Goal: Check status: Check status

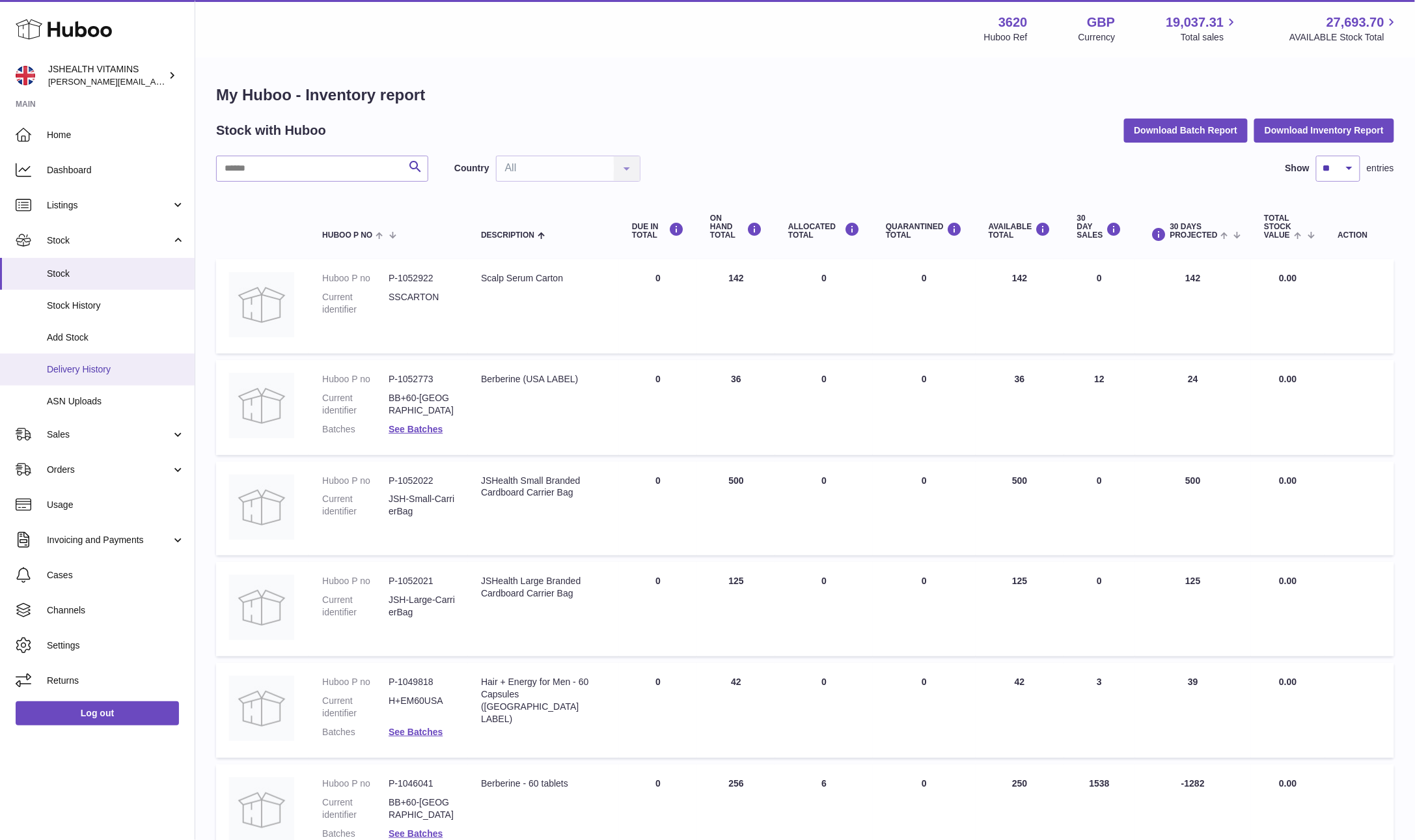
click at [84, 372] on span "Delivery History" at bounding box center [115, 368] width 138 height 12
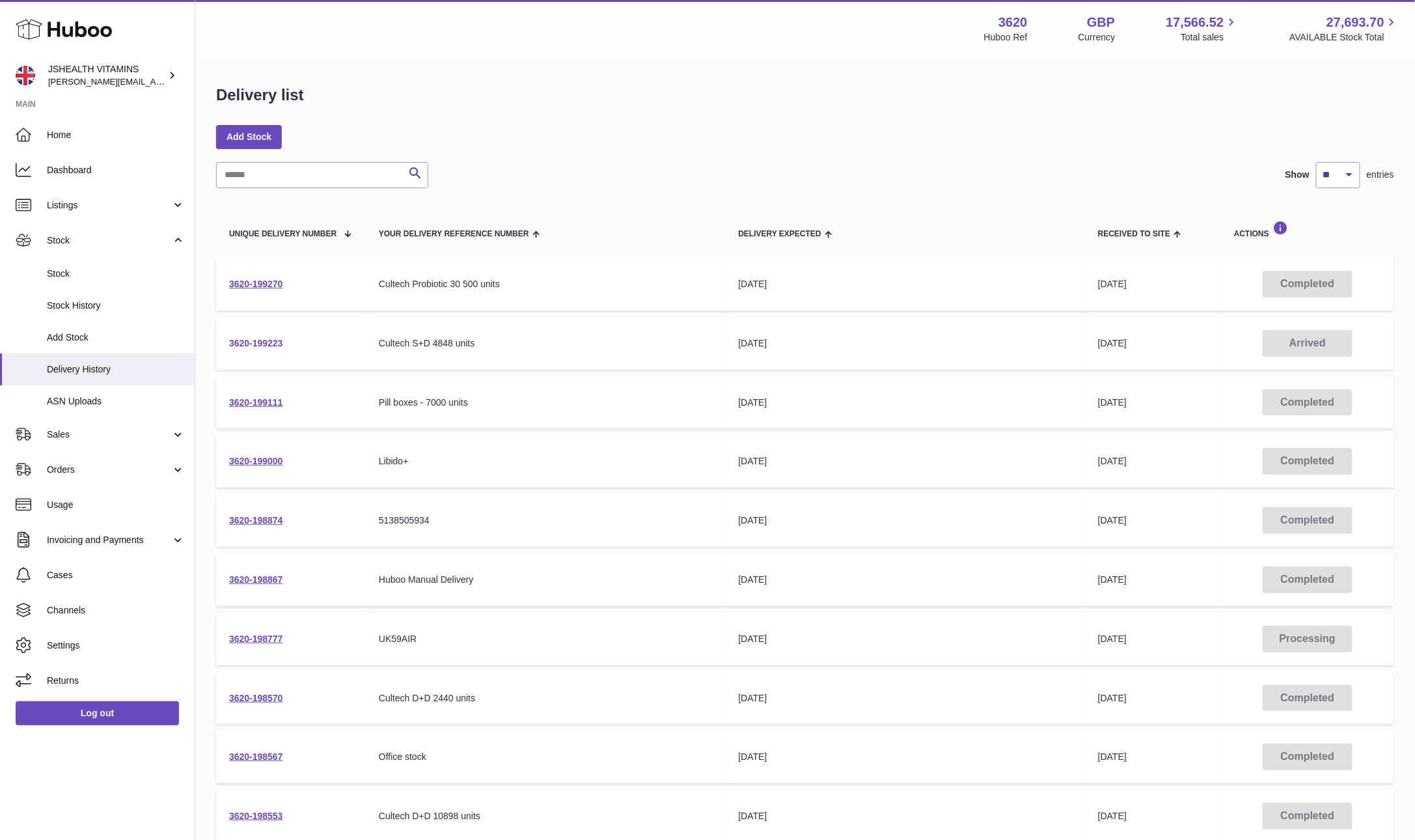
click at [279, 339] on link "3620-199223" at bounding box center [256, 342] width 54 height 10
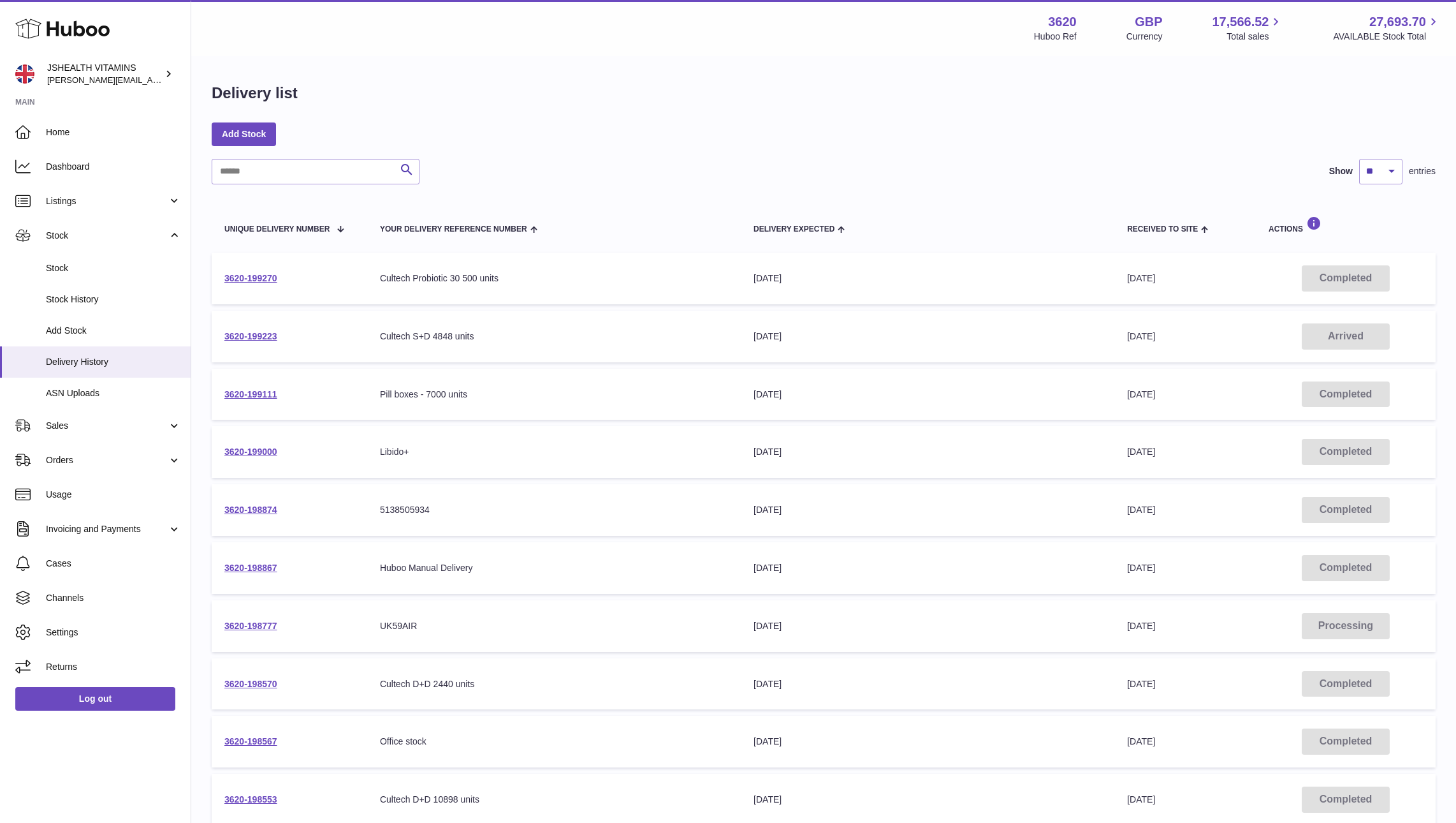
click at [256, 343] on td "3620-199223" at bounding box center [289, 336] width 156 height 52
click at [252, 337] on link "3620-199223" at bounding box center [251, 336] width 53 height 10
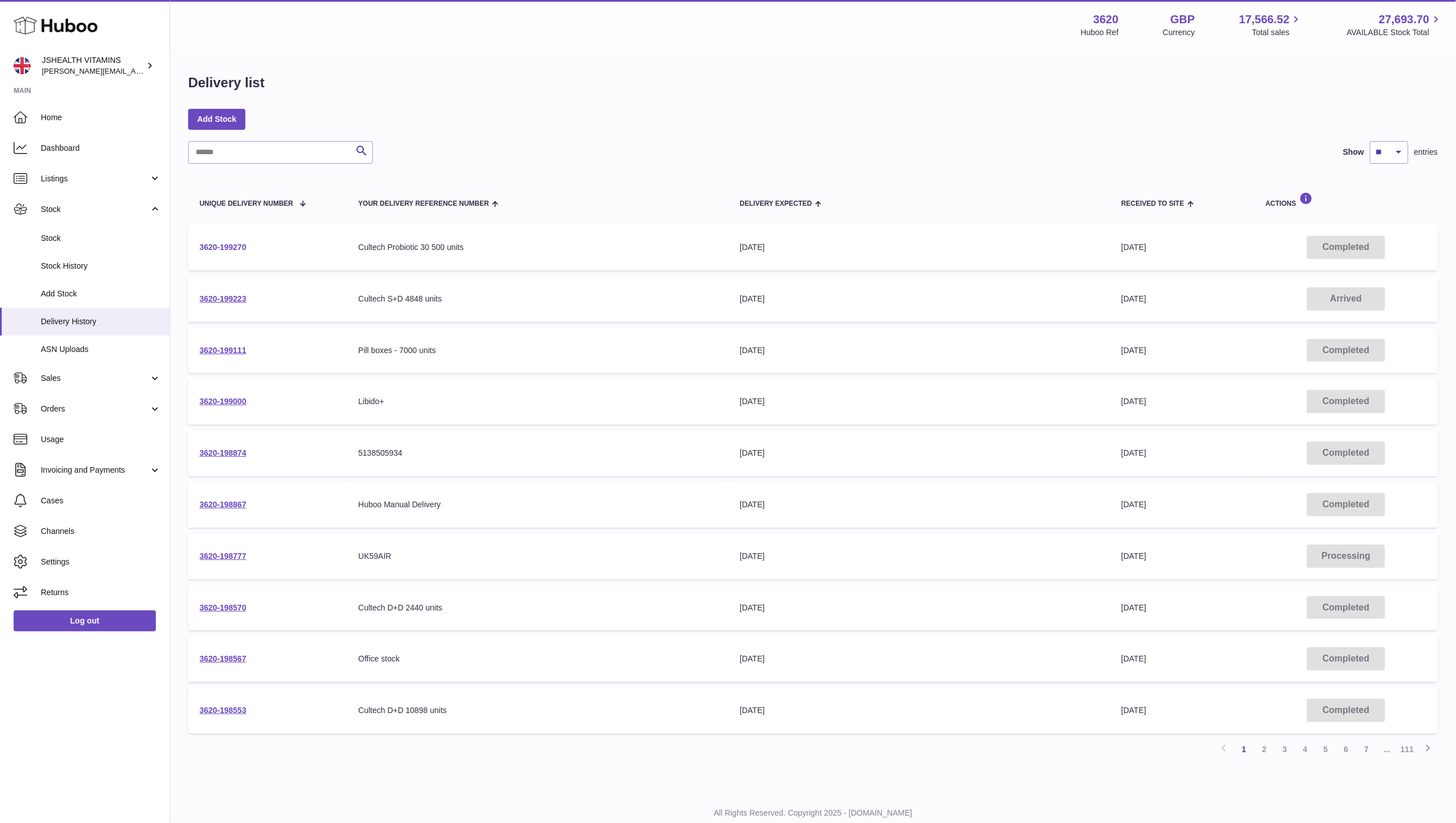
click at [234, 251] on link "3620-199270" at bounding box center [223, 247] width 47 height 9
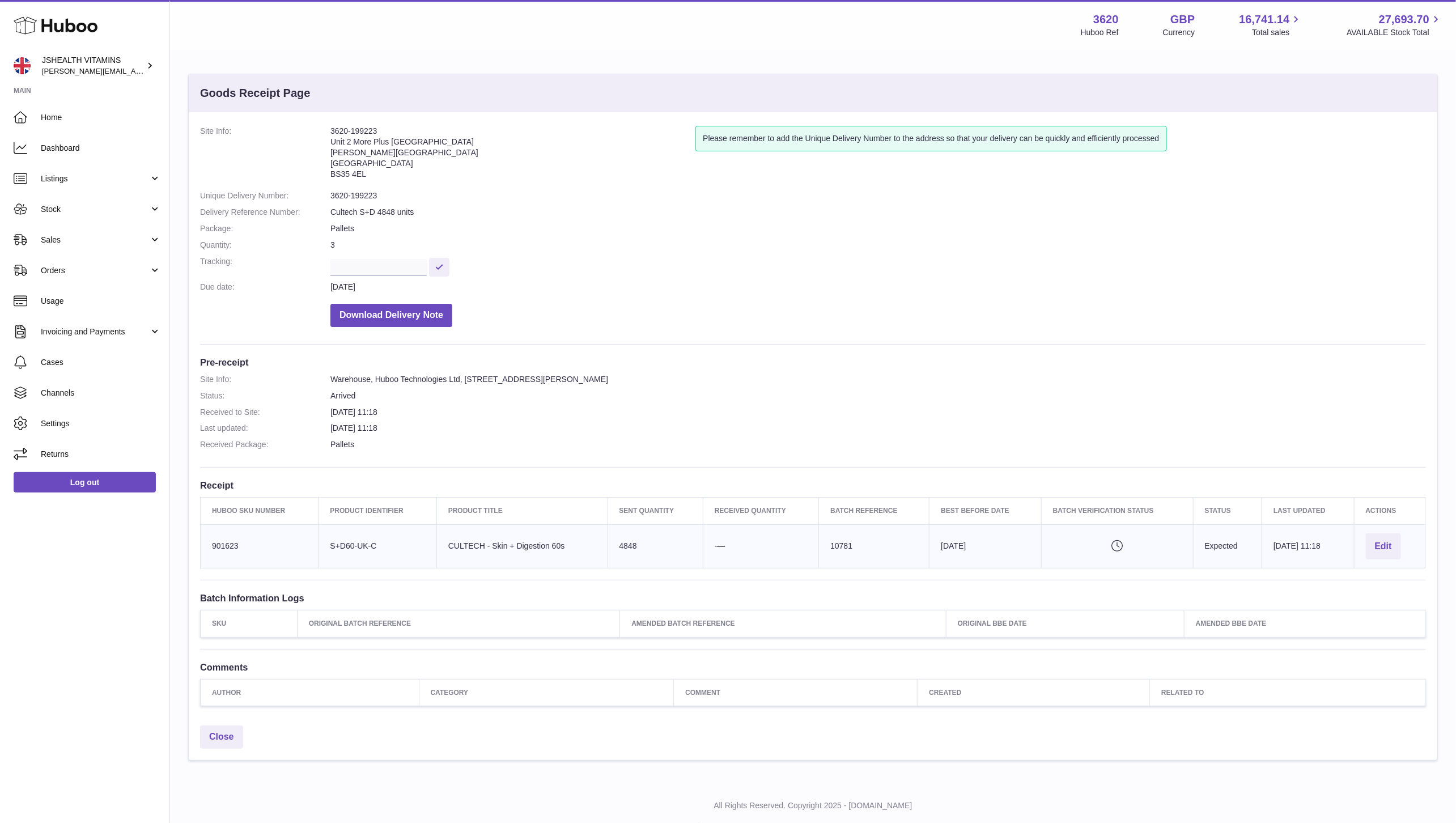
click at [369, 200] on dd "3620-199223" at bounding box center [878, 196] width 1095 height 11
click at [365, 192] on dd "3620-199223" at bounding box center [878, 196] width 1095 height 11
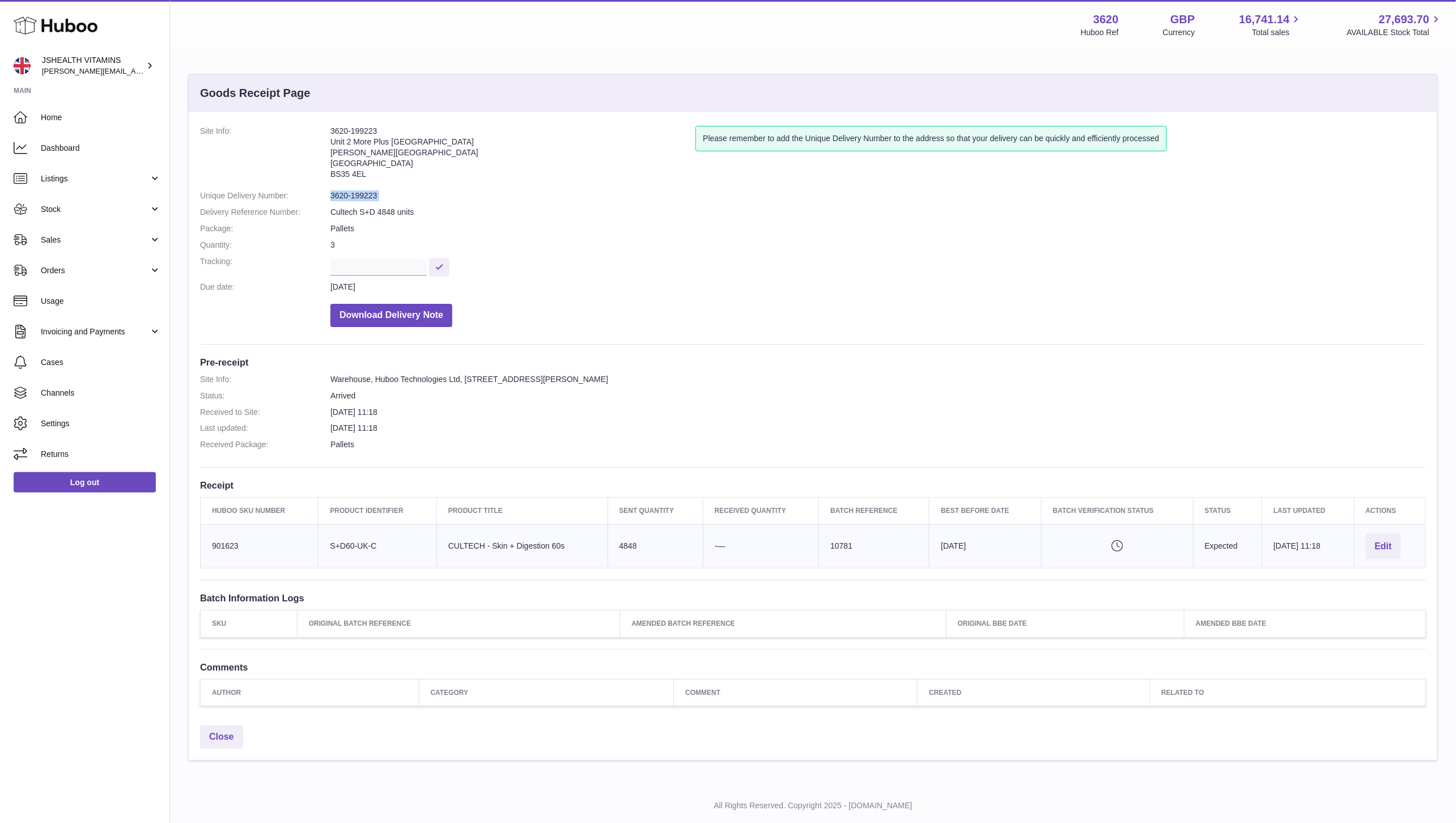
copy dl "3620-199223"
click at [365, 192] on dd "3620-199270" at bounding box center [878, 196] width 1095 height 11
copy dl "3620-199270"
